Goal: Check status

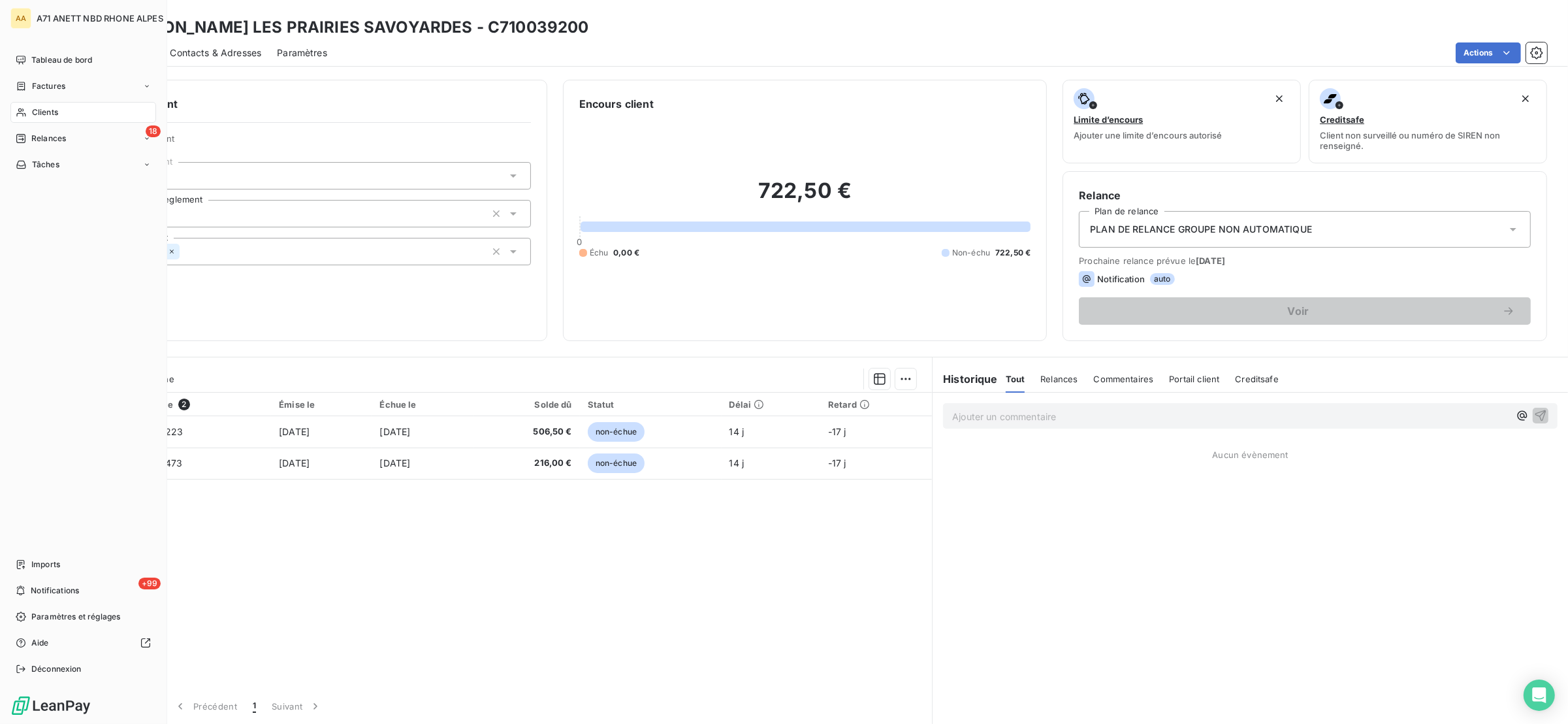
click at [38, 116] on span "Clients" at bounding box center [45, 113] width 26 height 12
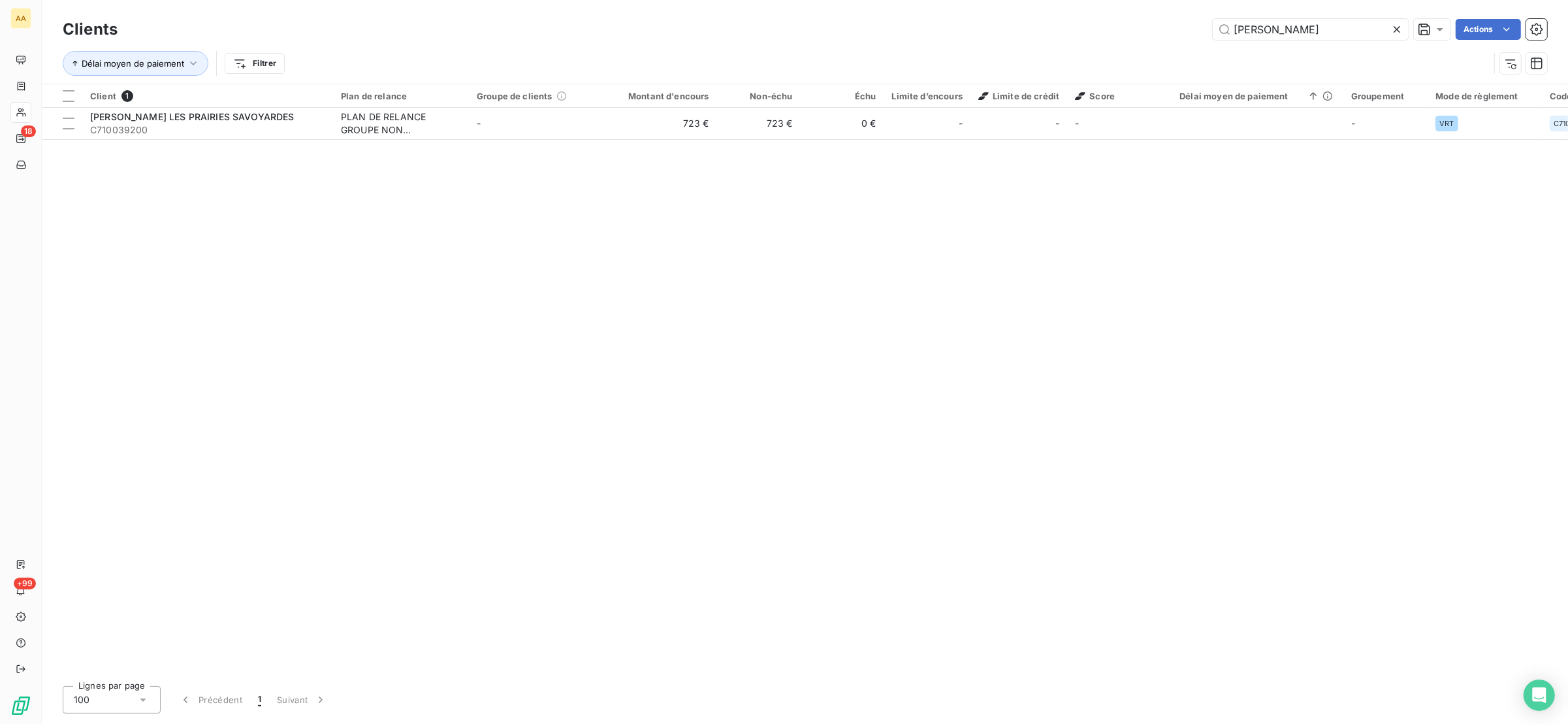
drag, startPoint x: 1264, startPoint y: 32, endPoint x: 1133, endPoint y: 49, distance: 132.1
click at [1138, 48] on div "Clients [PERSON_NAME] Actions Délai moyen de paiement Filtrer" at bounding box center [805, 50] width 1484 height 68
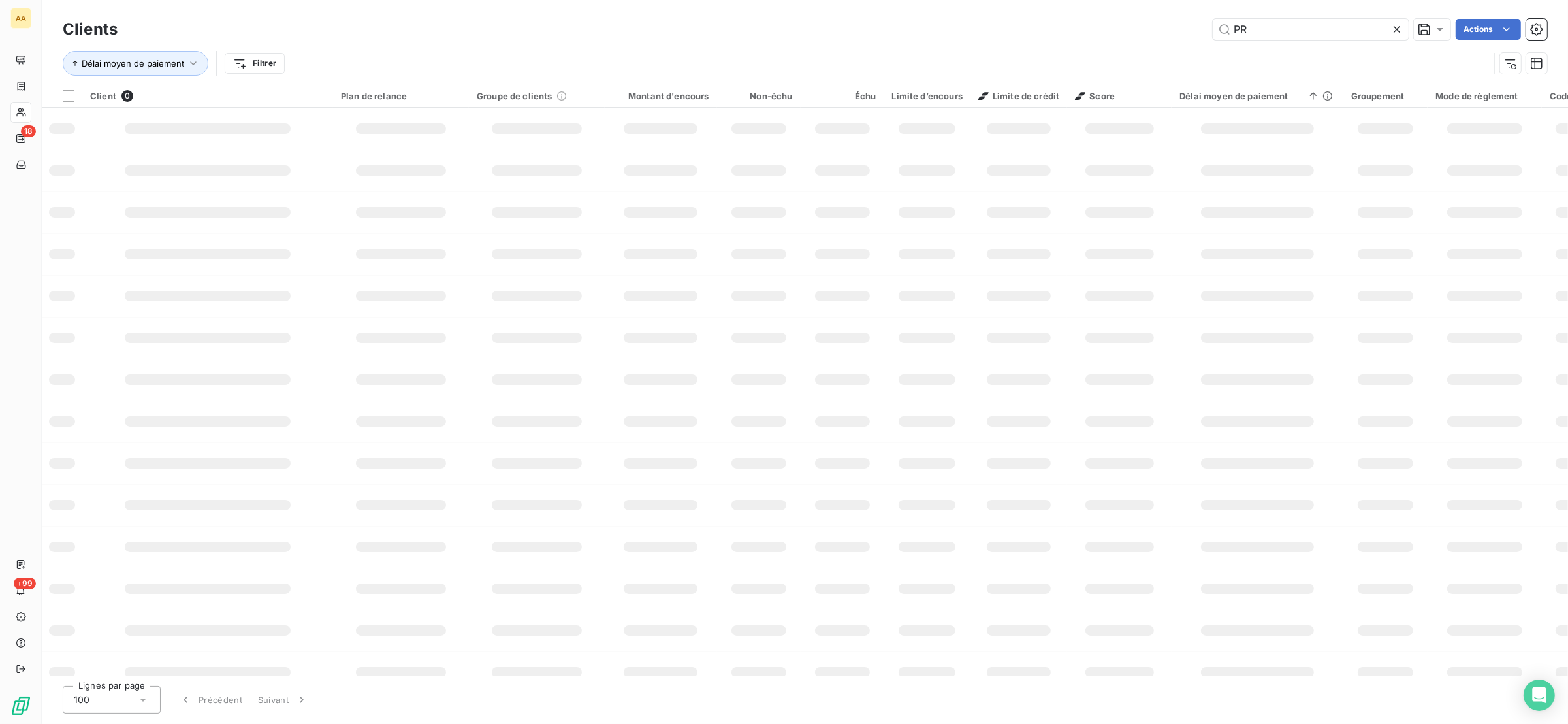
type input "P"
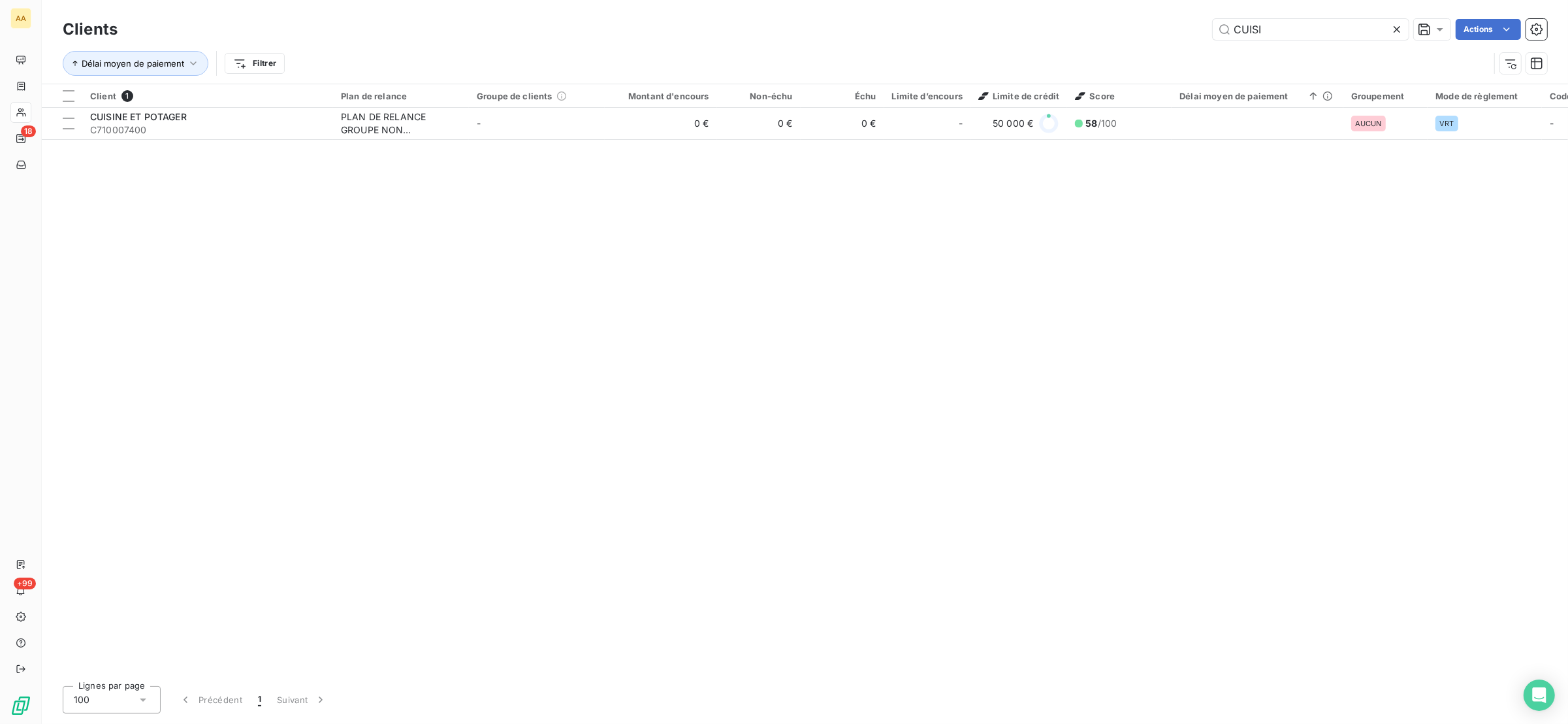
drag, startPoint x: 1278, startPoint y: 28, endPoint x: 1151, endPoint y: 58, distance: 130.5
click at [1151, 58] on div "Clients CUISI Actions Délai moyen de paiement Filtrer" at bounding box center [805, 50] width 1484 height 68
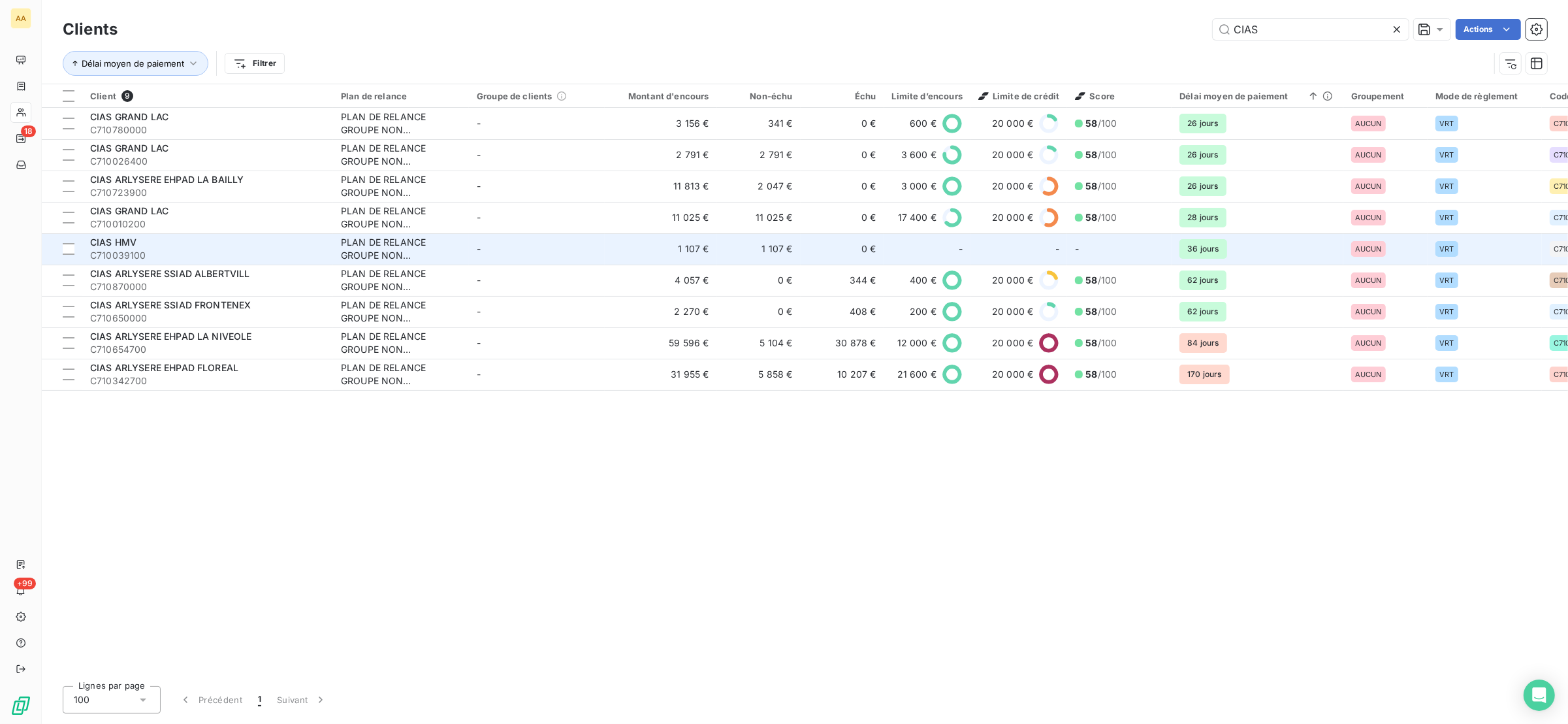
type input "CIAS"
click at [361, 243] on div "PLAN DE RELANCE GROUPE NON AUTOMATIQUE" at bounding box center [401, 249] width 120 height 26
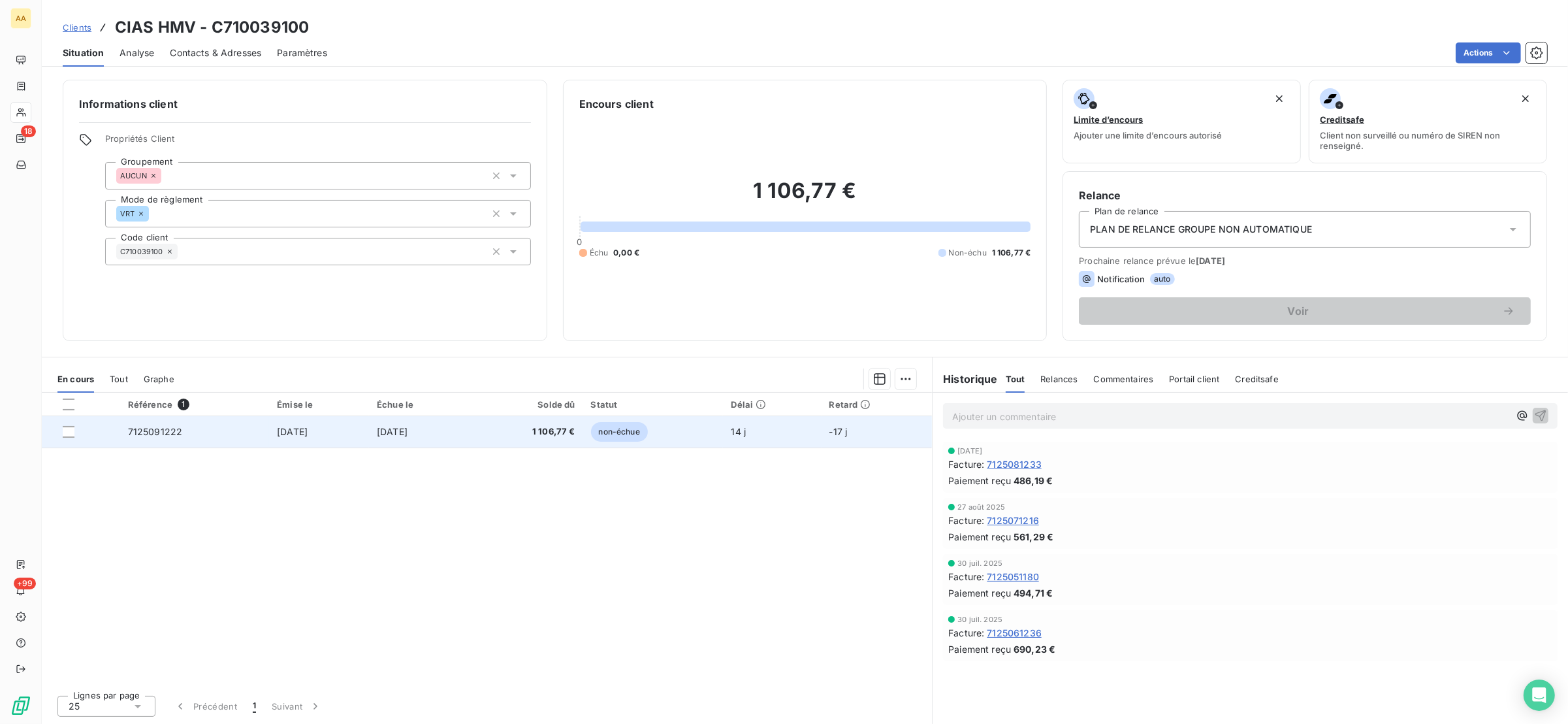
click at [357, 428] on td "[DATE]" at bounding box center [318, 432] width 100 height 32
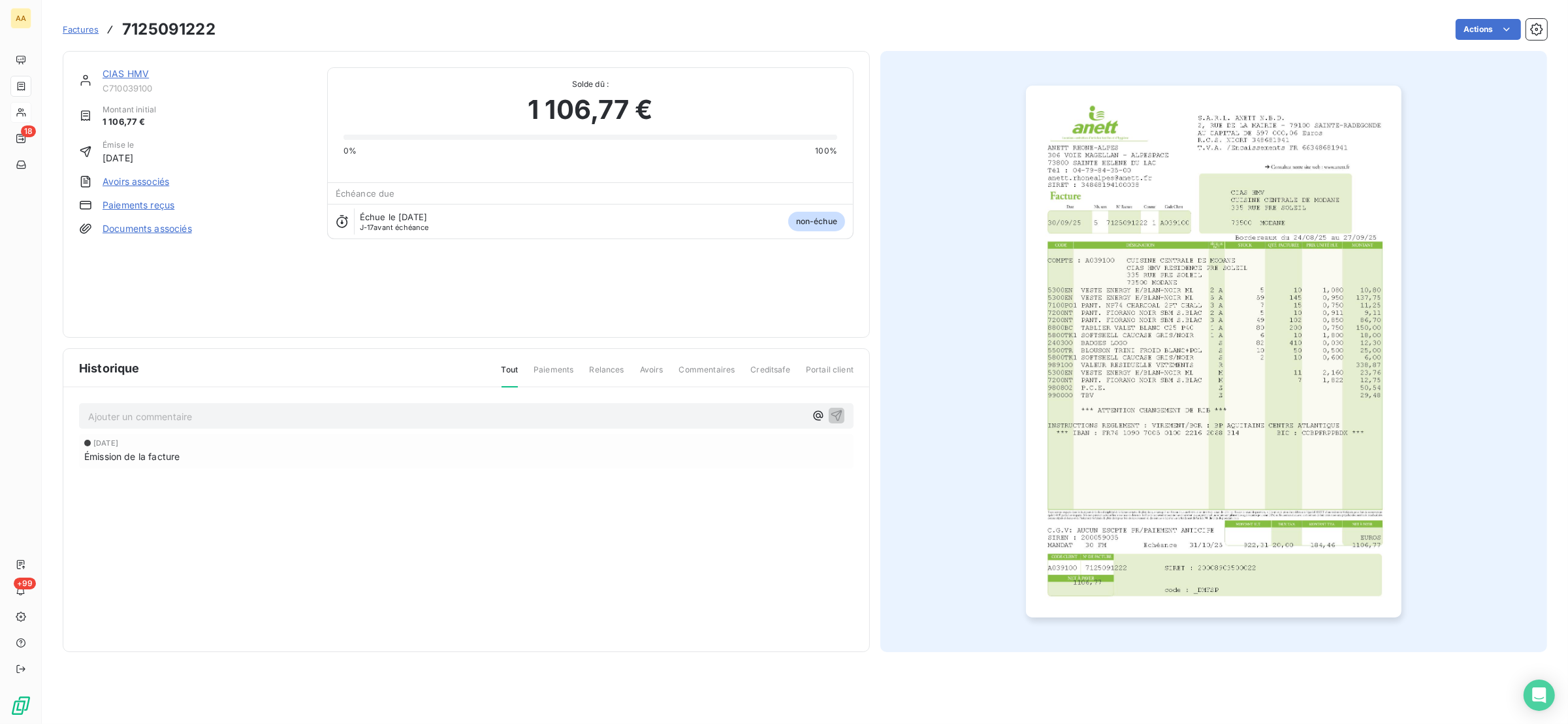
click at [1217, 377] on img "button" at bounding box center [1214, 351] width 375 height 532
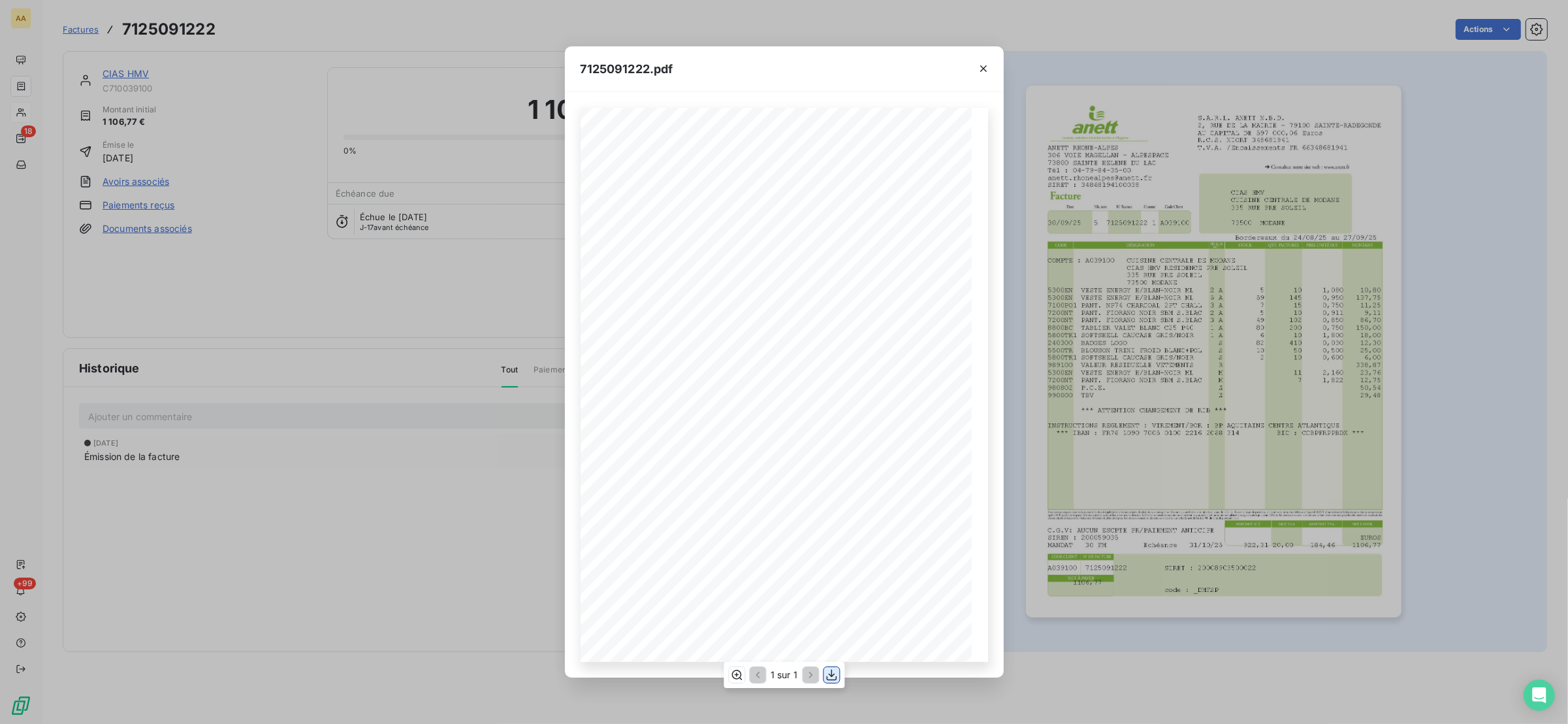
click at [835, 675] on icon "button" at bounding box center [831, 674] width 13 height 13
drag, startPoint x: 711, startPoint y: 241, endPoint x: 661, endPoint y: 241, distance: 50.0
click at [661, 241] on div "S.A.R.L. ANETT N.B.D. [STREET_ADDRESS] AU CAPITAL DE 597 000,06 Euros R.C.S. NI…" at bounding box center [784, 385] width 392 height 555
copy div "712509122"
